Goal: Information Seeking & Learning: Learn about a topic

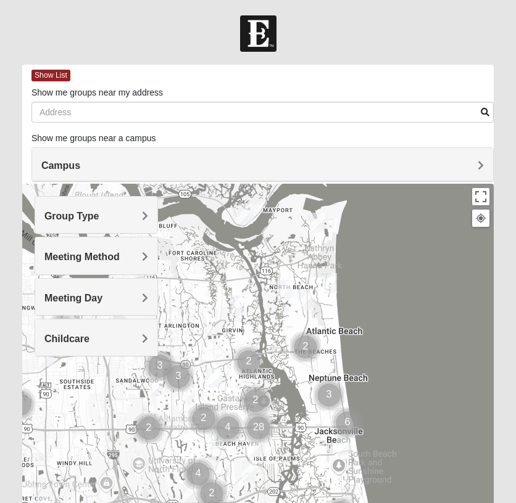
click at [205, 165] on h4 "Campus" at bounding box center [262, 166] width 442 height 12
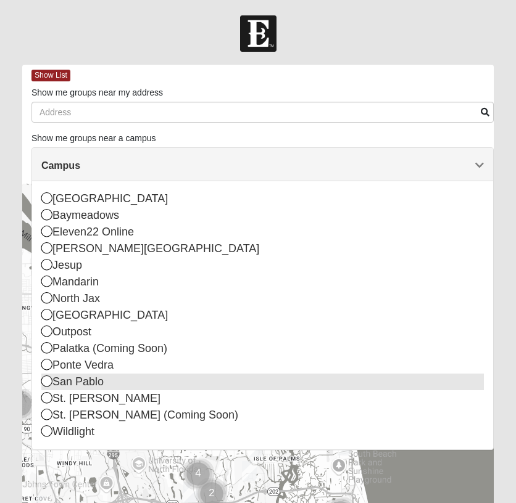
click at [72, 386] on div "San Pablo" at bounding box center [262, 382] width 442 height 17
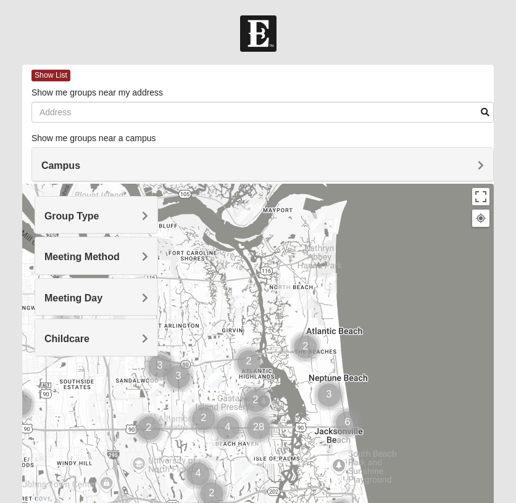
click at [99, 303] on span "Meeting Day" at bounding box center [73, 298] width 58 height 10
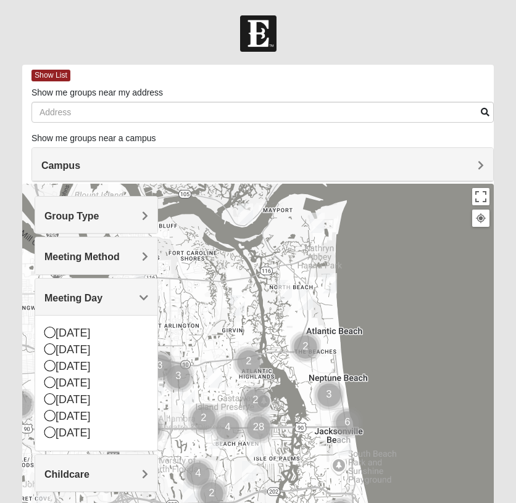
click at [99, 303] on span "Meeting Day" at bounding box center [73, 298] width 58 height 10
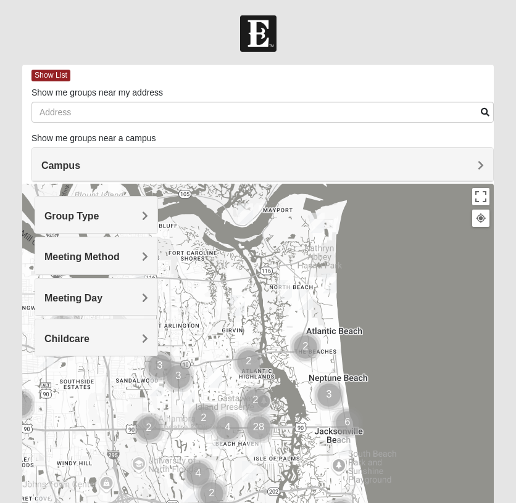
click at [97, 218] on span "Group Type" at bounding box center [71, 216] width 55 height 10
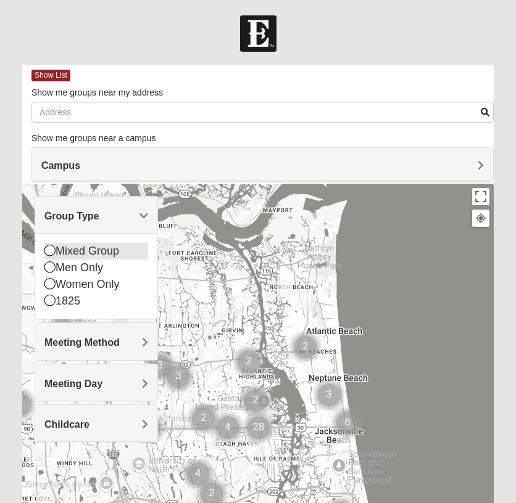
click at [96, 251] on div "Mixed Group" at bounding box center [96, 251] width 104 height 17
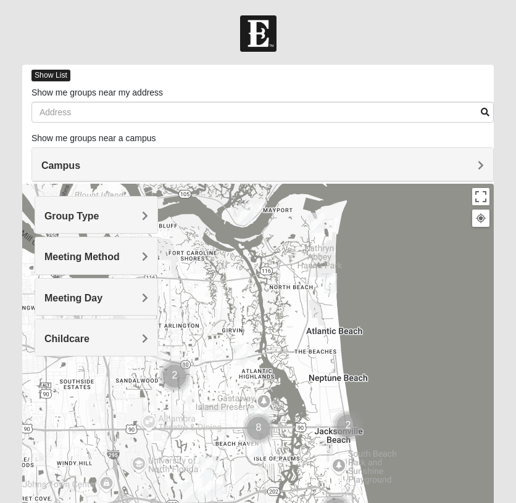
click at [52, 77] on span "Show List" at bounding box center [50, 76] width 39 height 12
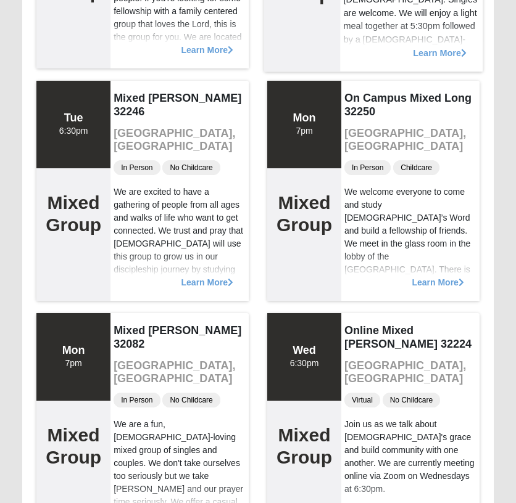
scroll to position [308, 0]
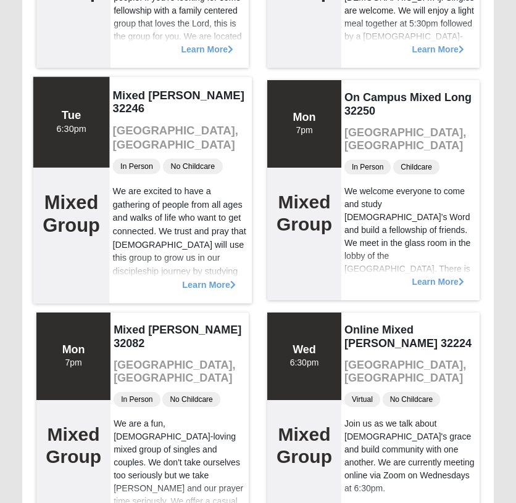
click at [225, 278] on span "Learn More" at bounding box center [209, 278] width 54 height 0
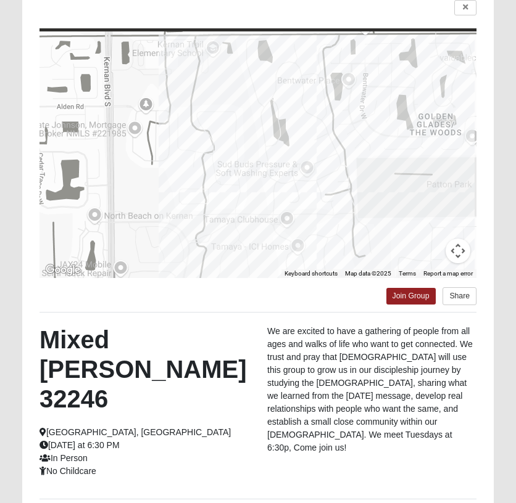
scroll to position [102, 0]
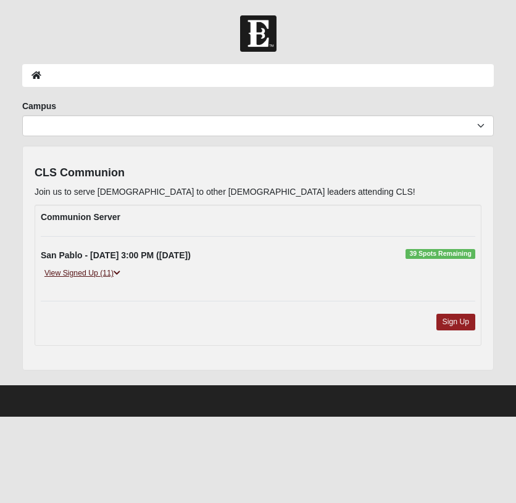
click at [104, 274] on link "View Signed Up (11)" at bounding box center [82, 273] width 83 height 13
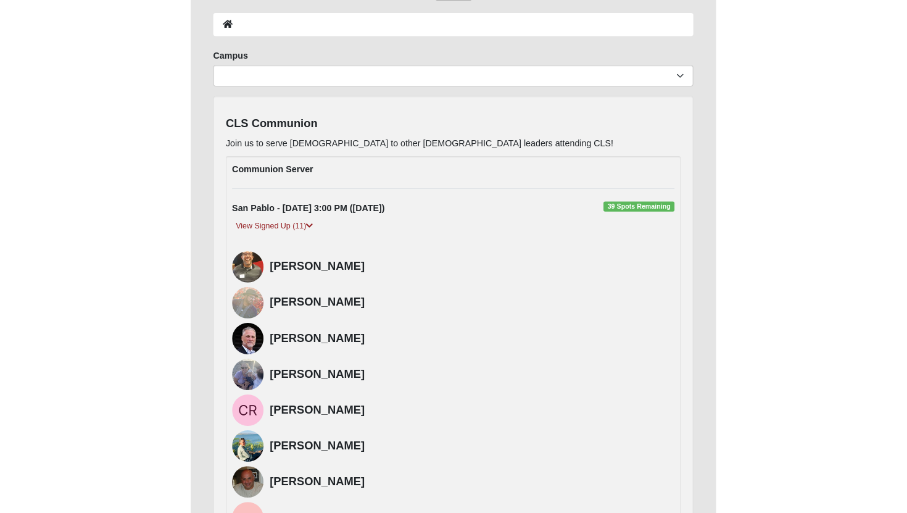
scroll to position [15, 0]
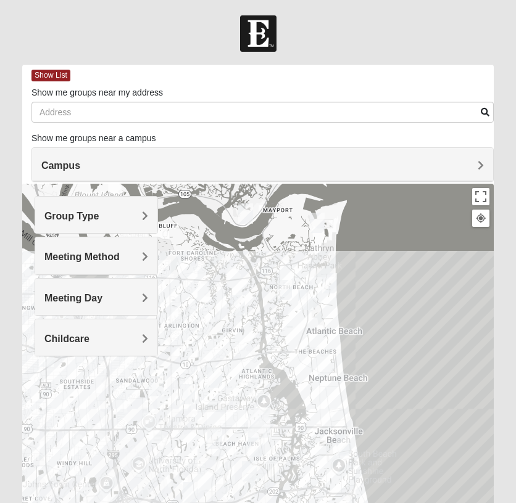
click at [94, 216] on span "Group Type" at bounding box center [71, 216] width 55 height 10
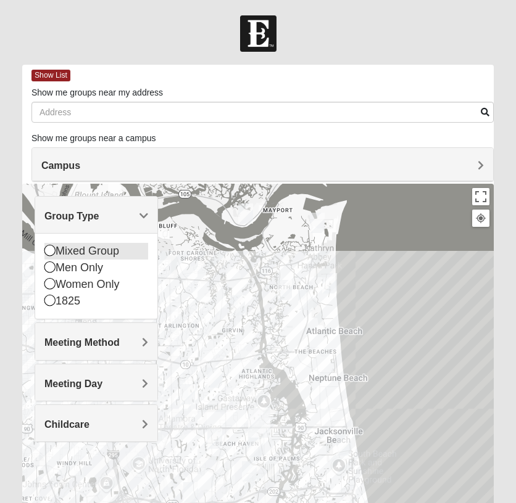
click at [98, 254] on div "Mixed Group" at bounding box center [96, 251] width 104 height 17
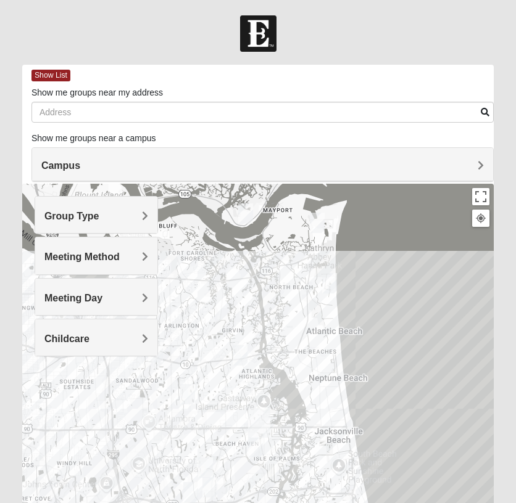
click at [110, 279] on div "Meeting Day" at bounding box center [96, 297] width 122 height 36
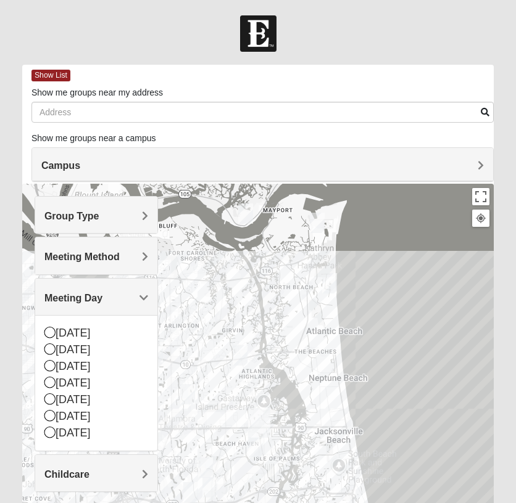
click at [101, 293] on span "Meeting Day" at bounding box center [73, 298] width 58 height 10
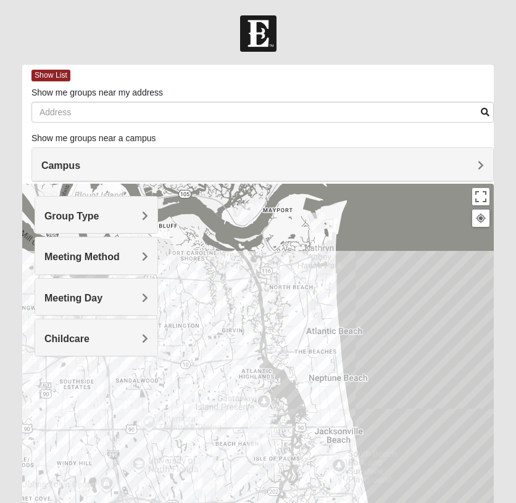
click at [91, 262] on span "Meeting Method" at bounding box center [81, 257] width 75 height 10
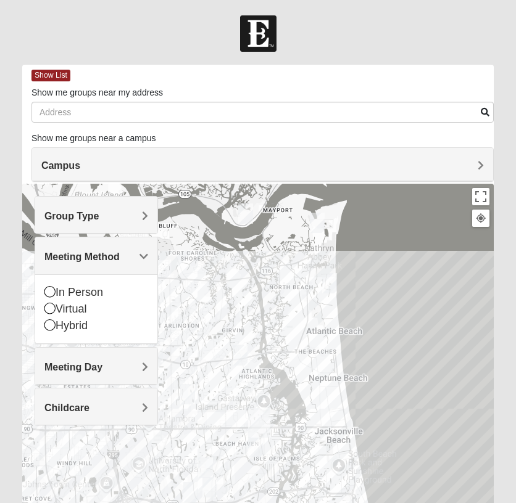
click at [94, 154] on div "Campus" at bounding box center [262, 164] width 461 height 33
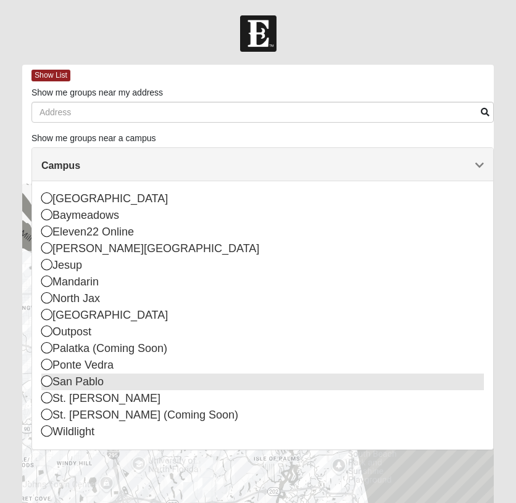
click at [49, 381] on icon at bounding box center [46, 381] width 11 height 11
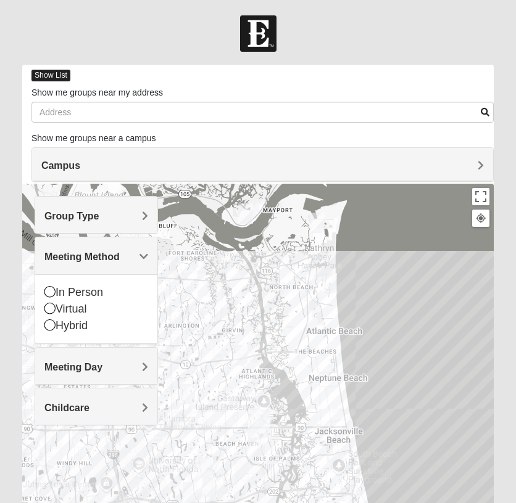
click at [41, 72] on span "Show List" at bounding box center [50, 76] width 39 height 12
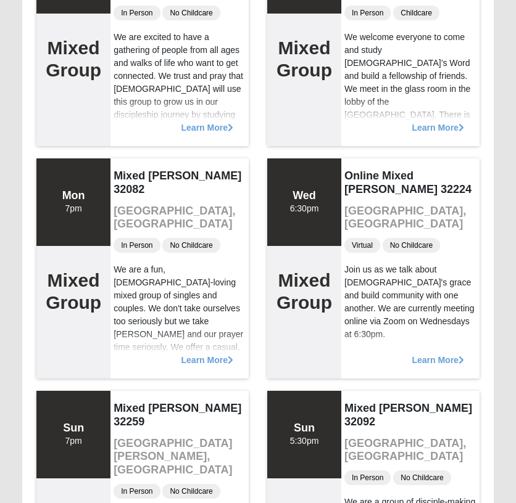
scroll to position [464, 0]
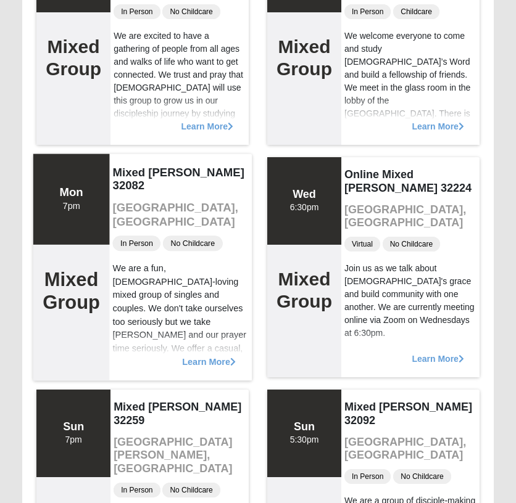
click at [204, 355] on span "Learn More" at bounding box center [209, 355] width 54 height 0
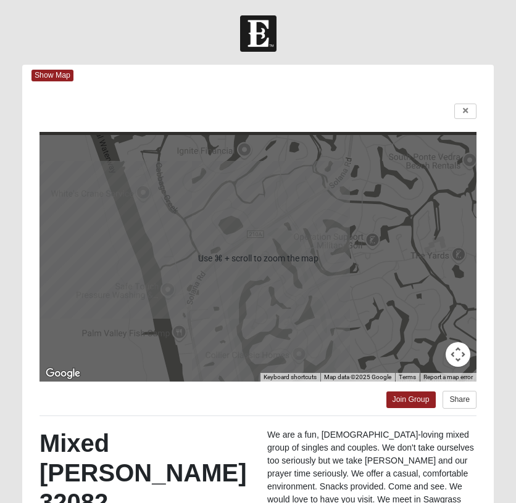
scroll to position [188, 0]
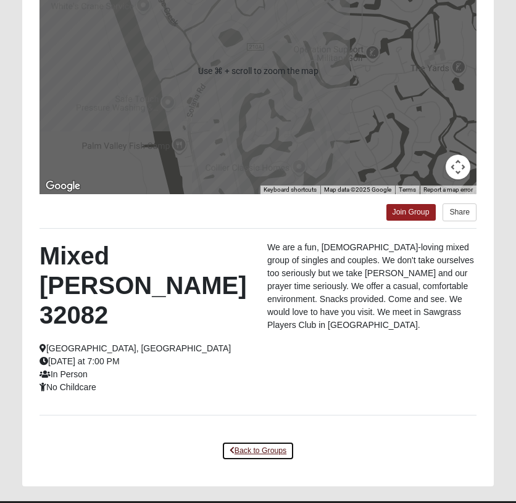
click at [258, 442] on link "Back to Groups" at bounding box center [258, 451] width 73 height 19
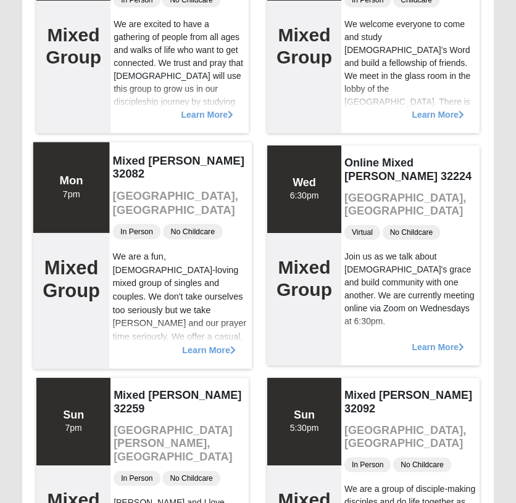
scroll to position [514, 0]
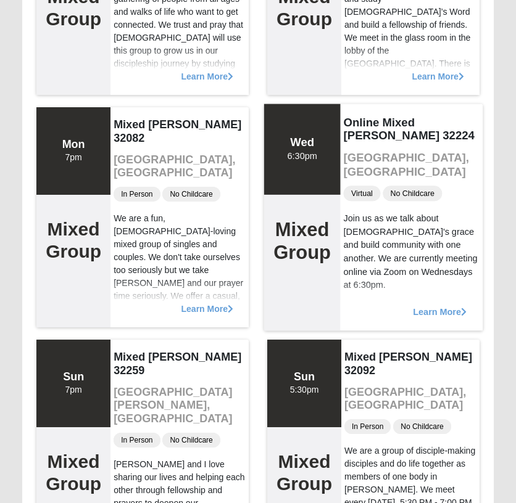
click at [300, 155] on div "Wed 6:30pm" at bounding box center [303, 149] width 30 height 27
click at [429, 275] on div "Online Mixed [PERSON_NAME] 32224 [GEOGRAPHIC_DATA], [GEOGRAPHIC_DATA] Virtual N…" at bounding box center [411, 217] width 143 height 227
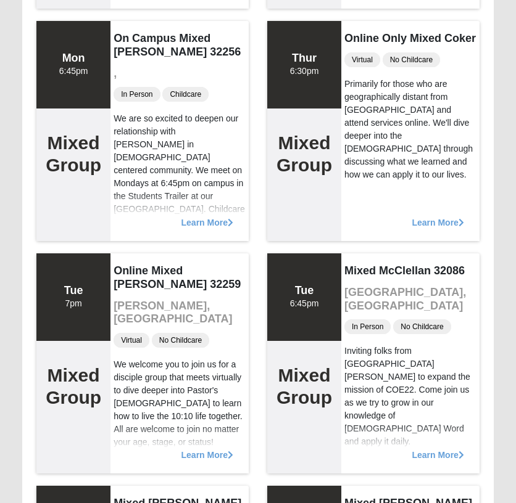
scroll to position [1063, 0]
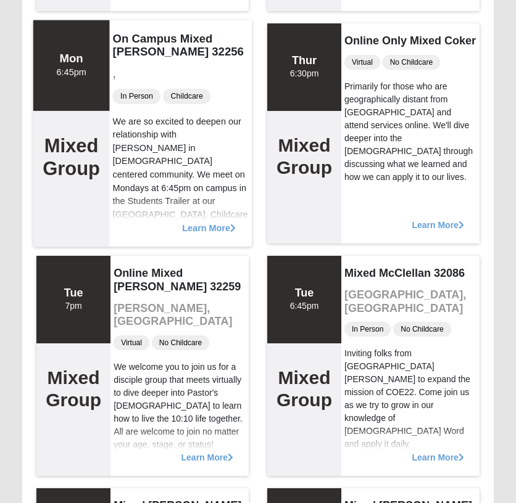
click at [212, 222] on span "Learn More" at bounding box center [209, 222] width 54 height 0
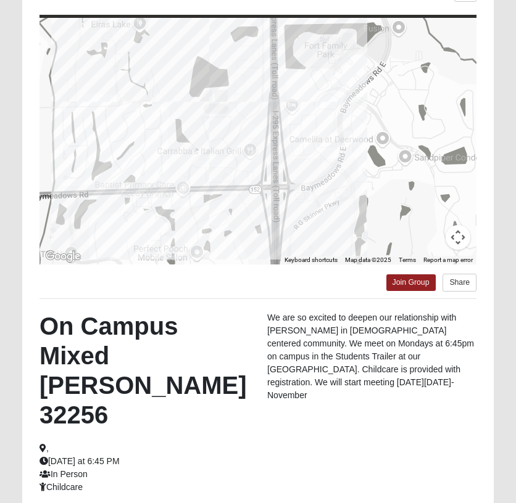
scroll to position [217, 0]
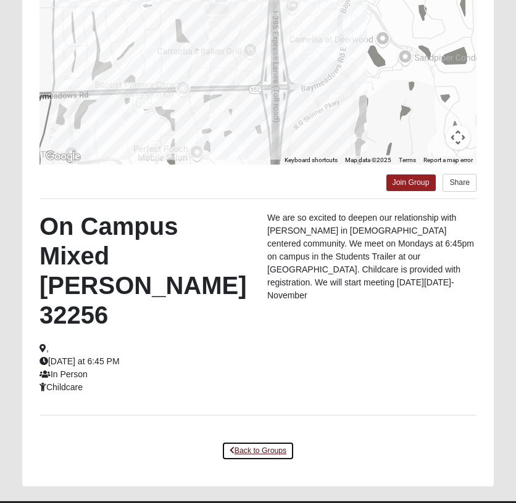
click at [236, 442] on link "Back to Groups" at bounding box center [258, 451] width 73 height 19
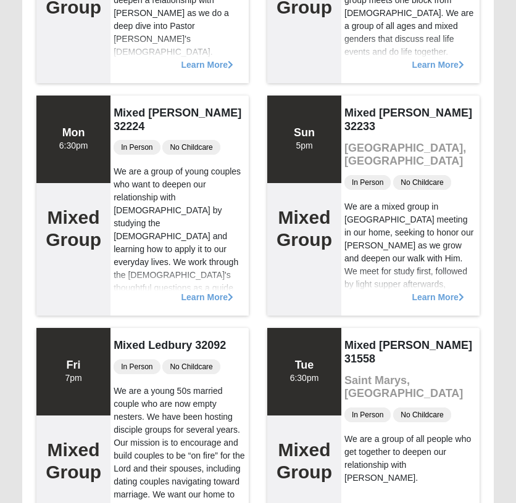
scroll to position [2155, 0]
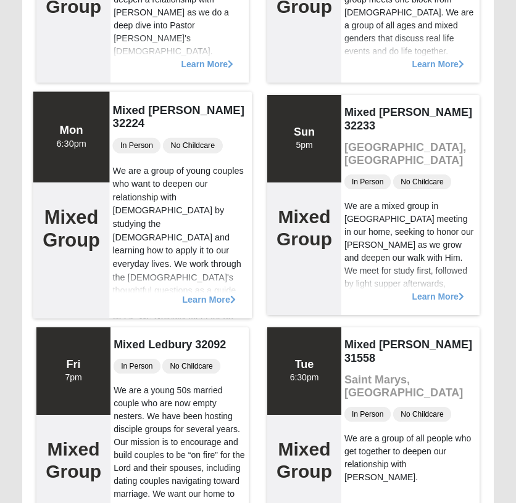
click at [206, 293] on span "Learn More" at bounding box center [209, 293] width 54 height 0
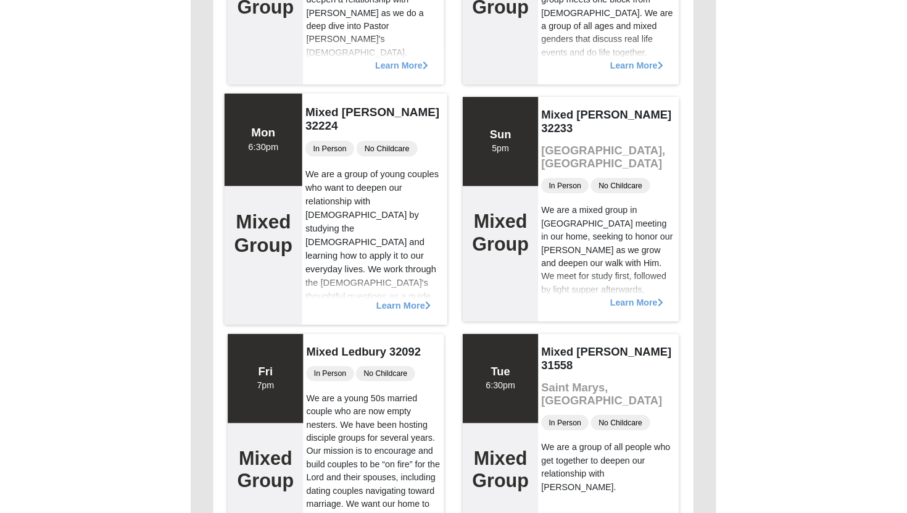
scroll to position [0, 0]
